Goal: Navigation & Orientation: Find specific page/section

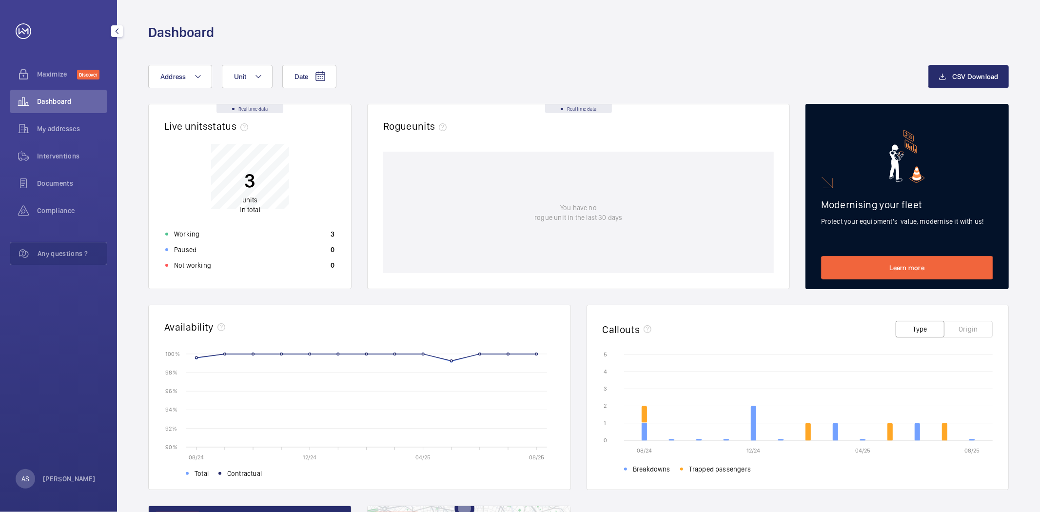
click at [74, 101] on span "Dashboard" at bounding box center [72, 102] width 70 height 10
click at [70, 135] on div "My addresses" at bounding box center [59, 128] width 98 height 23
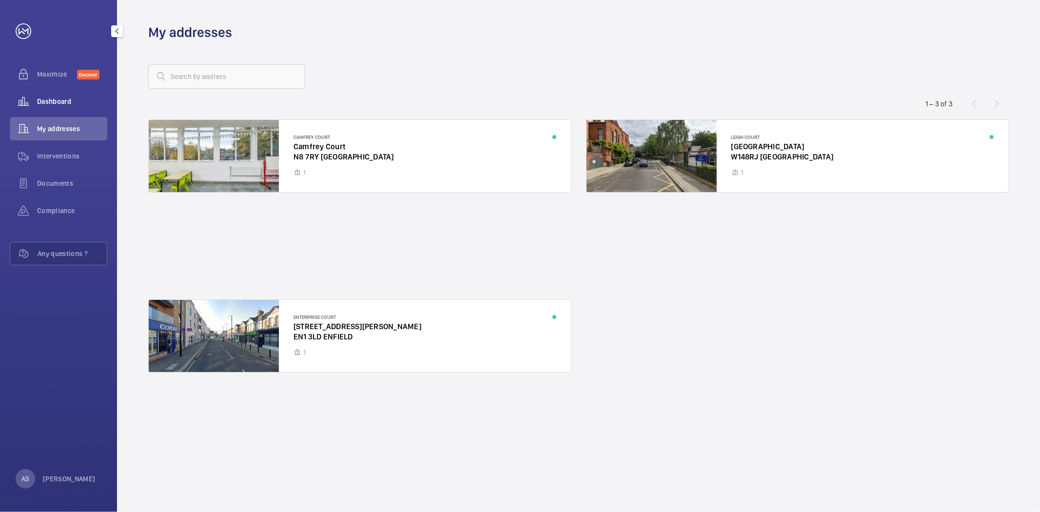
click at [64, 101] on span "Dashboard" at bounding box center [72, 102] width 70 height 10
